Goal: Check status: Check status

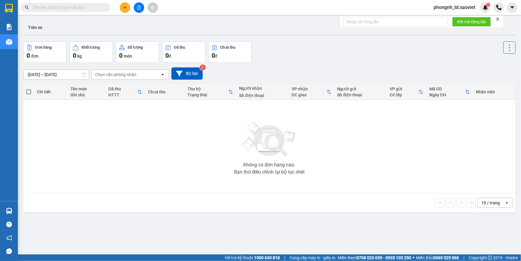
click at [74, 11] on span at bounding box center [66, 7] width 90 height 9
click at [74, 7] on input "text" at bounding box center [68, 7] width 70 height 7
paste input "0865275997"
type input "0865275997"
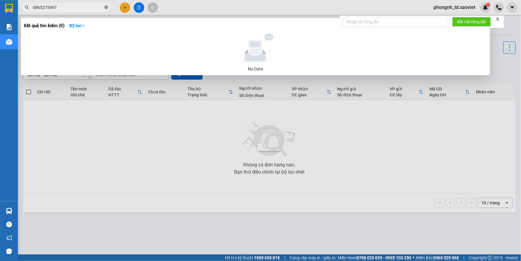
click at [105, 6] on icon "close-circle" at bounding box center [106, 7] width 4 height 4
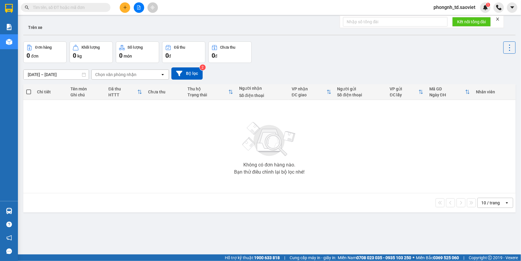
click at [101, 7] on input "text" at bounding box center [68, 7] width 70 height 7
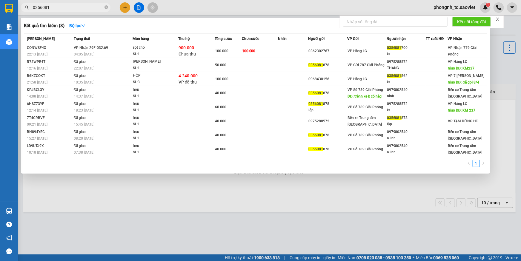
type input "0356081"
